Goal: Task Accomplishment & Management: Manage account settings

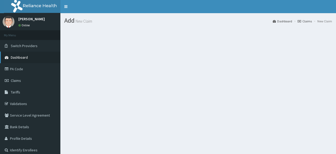
click at [25, 55] on span "Dashboard" at bounding box center [19, 57] width 17 height 5
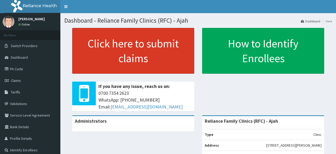
click at [163, 59] on link "Click here to submit claims" at bounding box center [133, 51] width 122 height 46
click at [143, 56] on link "Click here to submit claims" at bounding box center [133, 51] width 122 height 46
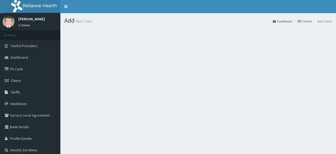
scroll to position [26, 0]
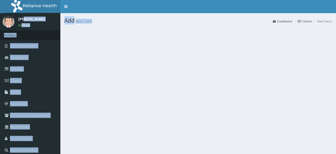
drag, startPoint x: 24, startPoint y: 18, endPoint x: 86, endPoint y: 27, distance: 62.6
click at [86, 27] on div "R EL Toggle navigation Chidinma Eze" at bounding box center [168, 77] width 336 height 154
click at [20, 57] on span "Dashboard" at bounding box center [19, 57] width 17 height 5
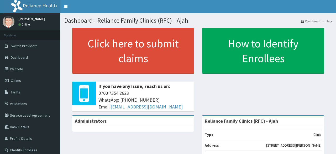
click at [26, 25] on link "Online" at bounding box center [24, 25] width 13 height 4
click at [28, 19] on p "[PERSON_NAME]" at bounding box center [31, 19] width 27 height 4
click at [7, 20] on img at bounding box center [9, 22] width 12 height 12
click at [309, 20] on link "Dashboard" at bounding box center [310, 21] width 19 height 4
drag, startPoint x: 324, startPoint y: 20, endPoint x: 67, endPoint y: 55, distance: 259.7
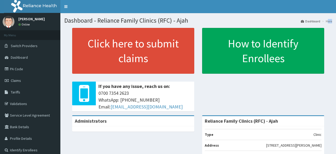
click at [67, 55] on div "Dashboard - Reliance Family Clinics (RFC) - Ajah Dashboard Here Click here to s…" at bounding box center [198, 90] width 276 height 154
click at [29, 45] on span "Switch Providers" at bounding box center [24, 45] width 27 height 5
click at [327, 21] on li "Here" at bounding box center [326, 21] width 11 height 4
click at [310, 21] on link "Dashboard" at bounding box center [310, 21] width 19 height 4
